Goal: Find specific page/section: Find specific page/section

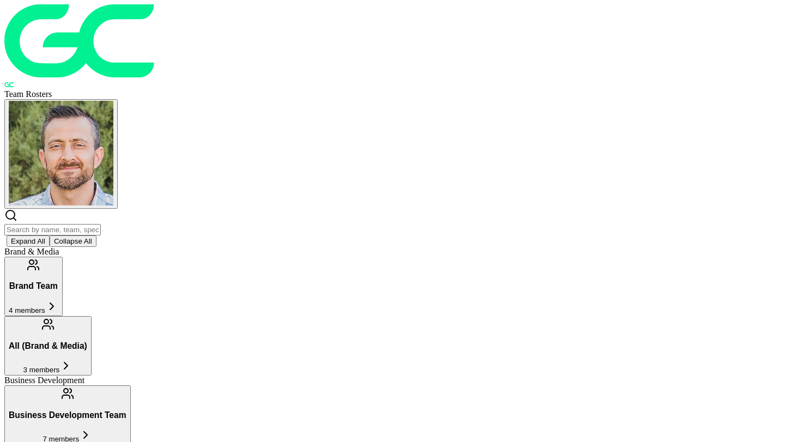
scroll to position [135, 0]
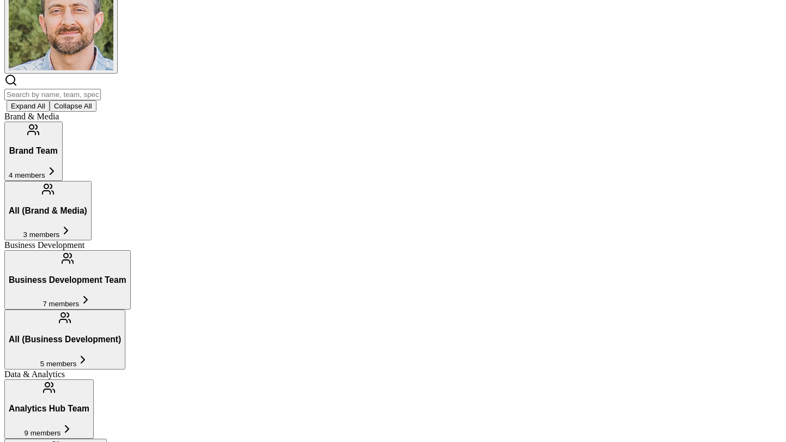
click at [218, 74] on div "Expand All Collapse All" at bounding box center [393, 93] width 778 height 38
click at [101, 89] on input "text" at bounding box center [52, 94] width 97 height 11
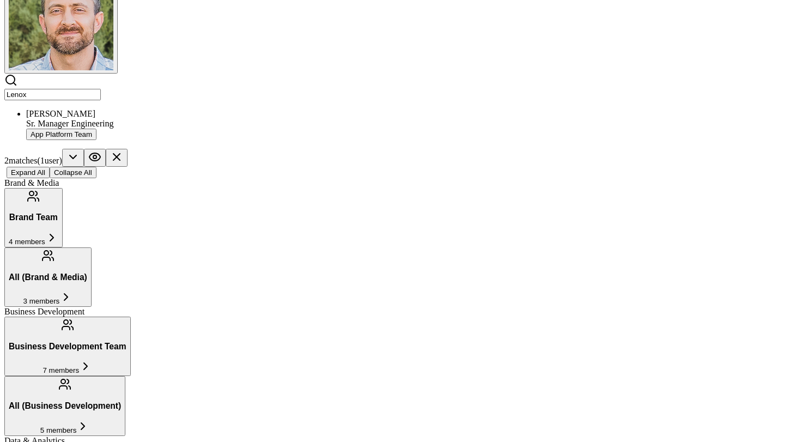
type input "Lenox"
click at [208, 119] on div "Sr. Manager Engineering" at bounding box center [404, 124] width 756 height 10
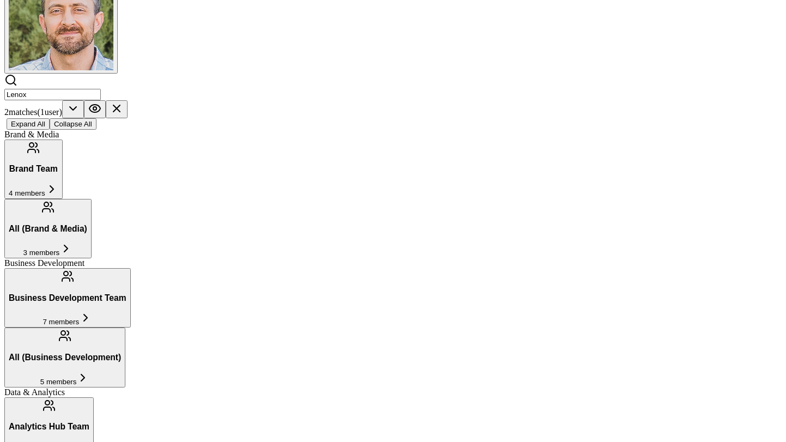
drag, startPoint x: 199, startPoint y: 48, endPoint x: 180, endPoint y: 53, distance: 19.3
click at [101, 89] on input "Lenox" at bounding box center [52, 94] width 97 height 11
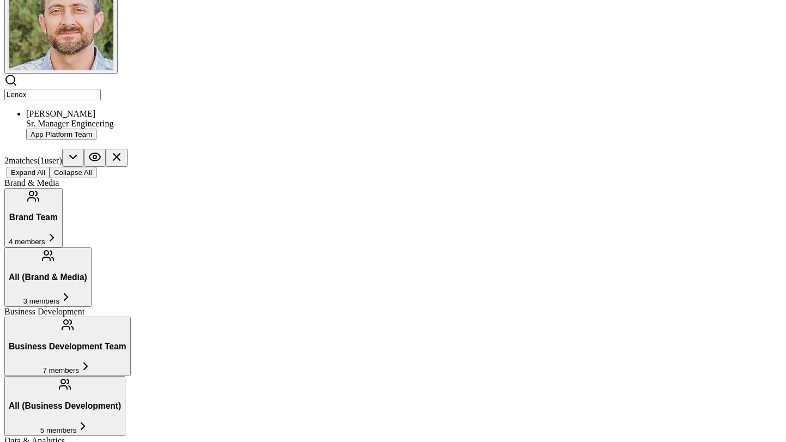
drag, startPoint x: 186, startPoint y: 47, endPoint x: 89, endPoint y: 50, distance: 97.6
click at [88, 49] on header "Team Rosters [PERSON_NAME] Manager Engineering App Platform Team 2 match es ( 1…" at bounding box center [393, 23] width 778 height 309
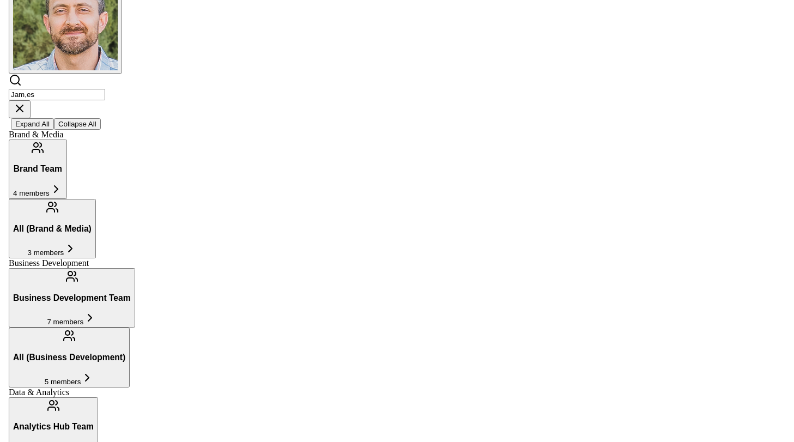
scroll to position [0, 0]
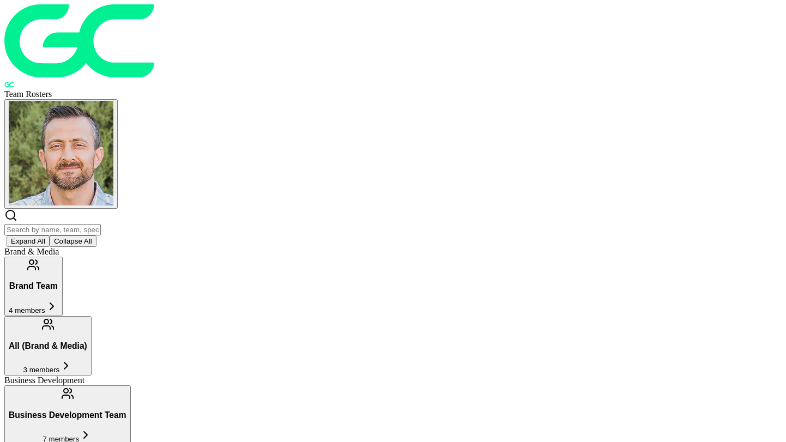
click at [101, 224] on input "text" at bounding box center [52, 229] width 97 height 11
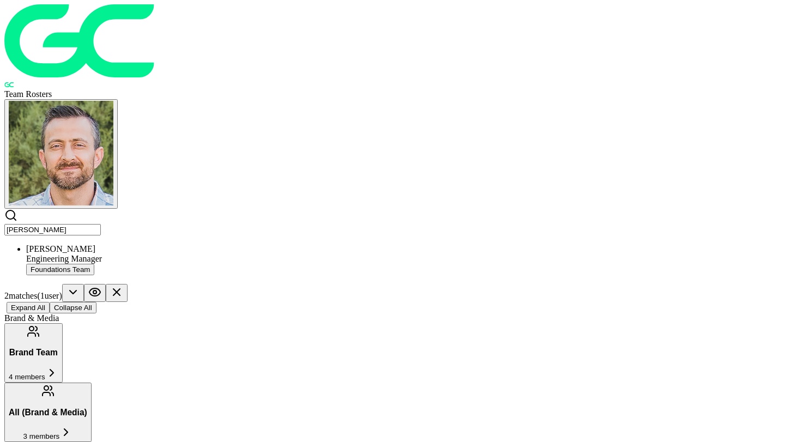
click at [204, 254] on div "Engineering Manager" at bounding box center [404, 259] width 756 height 10
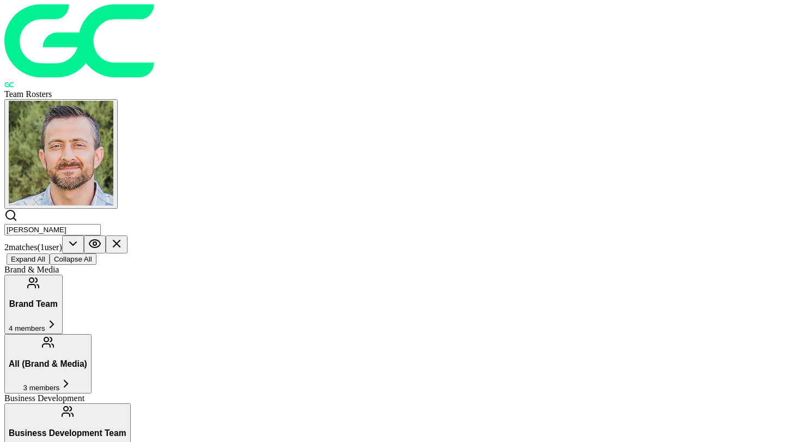
drag, startPoint x: 227, startPoint y: 61, endPoint x: 219, endPoint y: 57, distance: 9.0
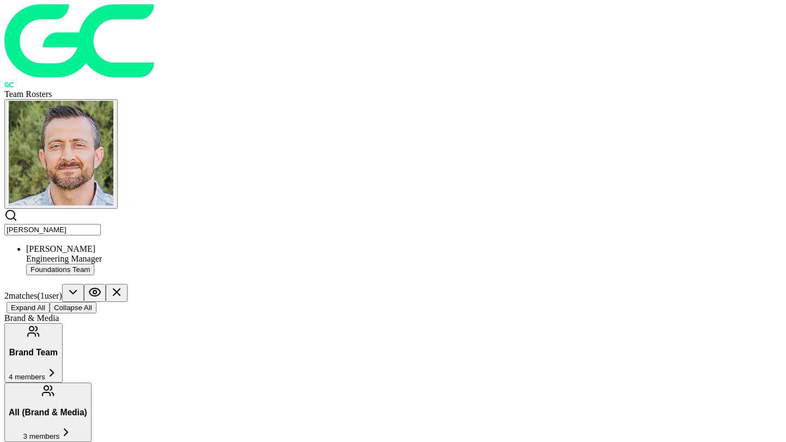
drag, startPoint x: 207, startPoint y: 47, endPoint x: 37, endPoint y: 41, distance: 170.8
click at [37, 41] on header "Team Rosters James Morelli James Morelli Engineering Manager Foundations Team 2…" at bounding box center [393, 158] width 778 height 309
click at [206, 244] on div "[PERSON_NAME]" at bounding box center [404, 249] width 756 height 10
drag, startPoint x: 226, startPoint y: 42, endPoint x: 194, endPoint y: 45, distance: 32.3
click at [101, 224] on input "[PERSON_NAME]" at bounding box center [52, 229] width 97 height 11
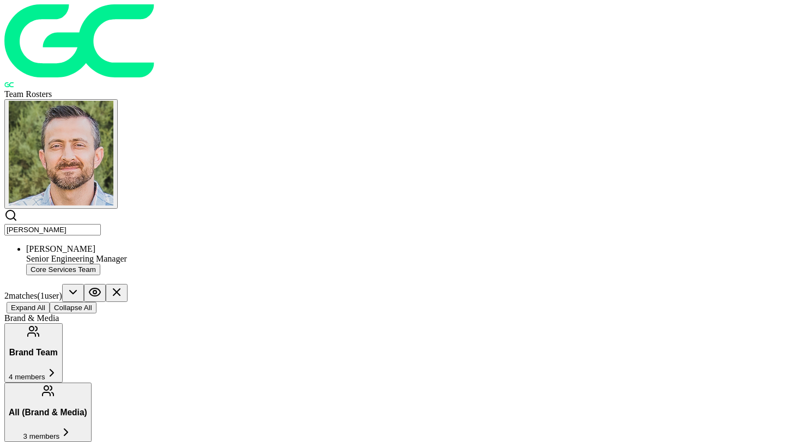
drag, startPoint x: 208, startPoint y: 44, endPoint x: 81, endPoint y: 37, distance: 127.2
click at [97, 34] on header "Team Rosters Nadia Magallon Nadia Magallon Senior Engineering Manager Core Serv…" at bounding box center [393, 158] width 778 height 309
type input "brad fogle"
click at [162, 244] on div "[PERSON_NAME]" at bounding box center [404, 249] width 756 height 10
